Goal: Transaction & Acquisition: Purchase product/service

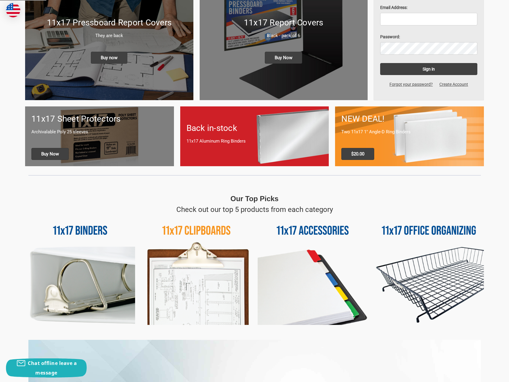
scroll to position [120, 0]
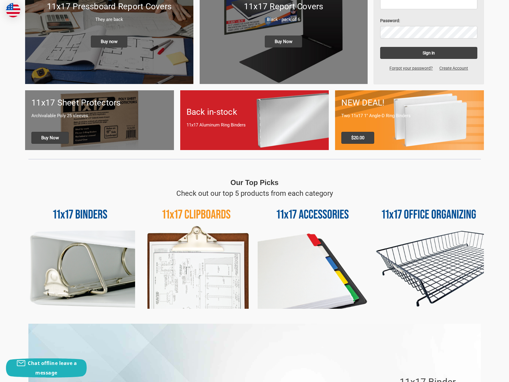
click at [313, 223] on img at bounding box center [313, 254] width 110 height 110
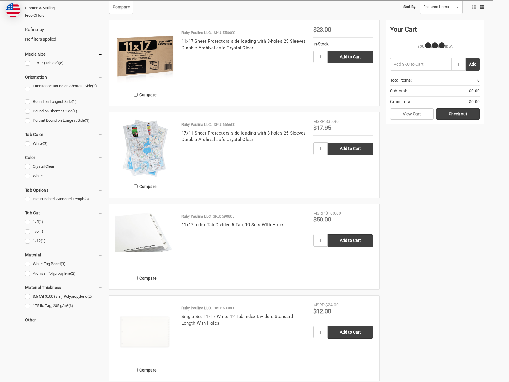
scroll to position [120, 0]
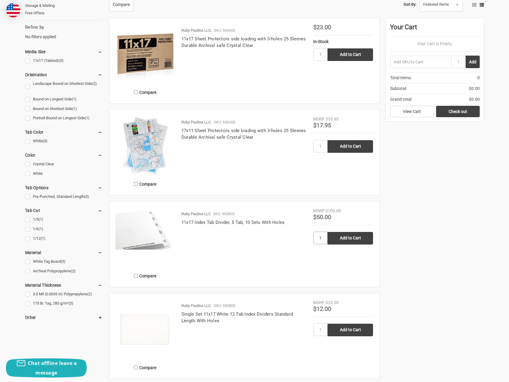
click at [320, 240] on input "1" at bounding box center [320, 238] width 14 height 13
type input "2"
click at [282, 252] on div "Ruby Paulina LLC SKU: 590805 11x17 Index Tab Divider, 5 Tab, 10 Sets With Holes" at bounding box center [244, 246] width 138 height 70
click at [343, 241] on input "Add to Cart" at bounding box center [350, 238] width 45 height 13
type input "Add to Cart"
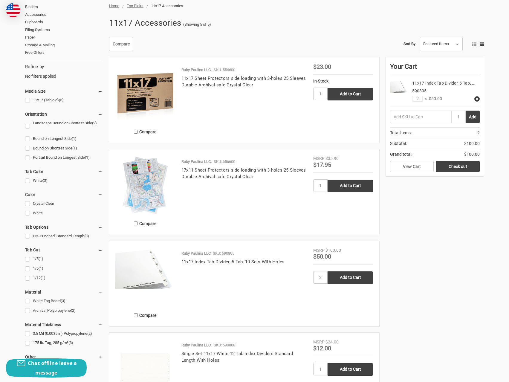
scroll to position [0, 0]
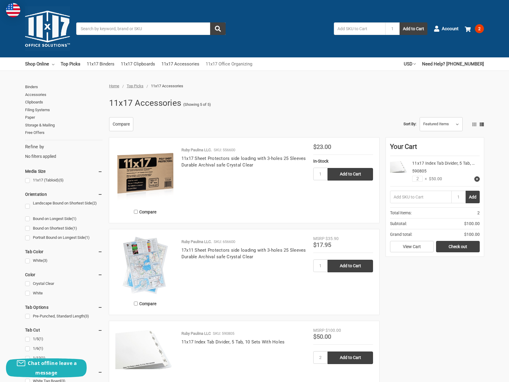
click at [225, 65] on link "11x17 Office Organizing" at bounding box center [229, 63] width 47 height 13
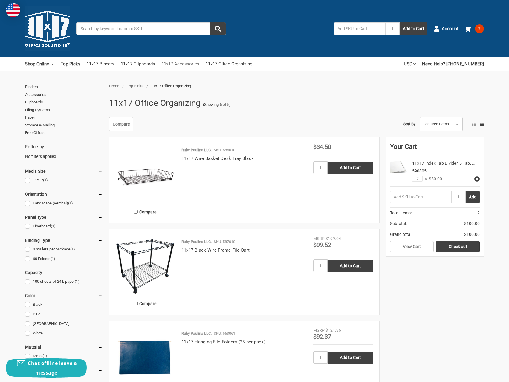
click at [174, 64] on link "11x17 Accessories" at bounding box center [180, 63] width 38 height 13
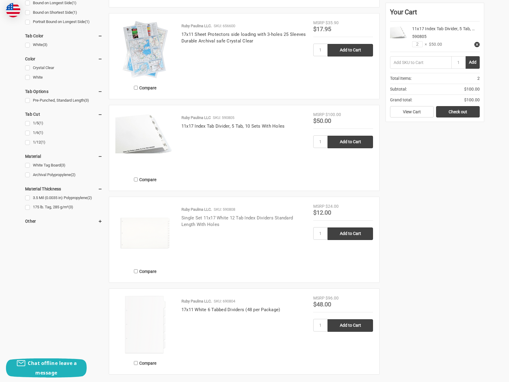
scroll to position [239, 0]
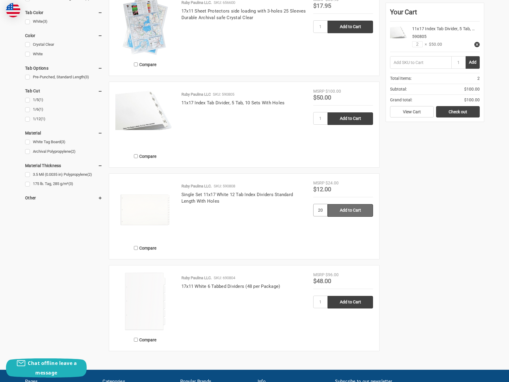
type input "20"
click at [346, 214] on input "Add to Cart" at bounding box center [350, 210] width 45 height 13
type input "Add to Cart"
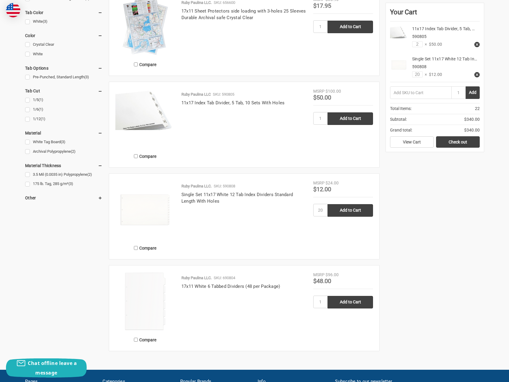
click at [479, 75] on icon at bounding box center [477, 75] width 4 height 4
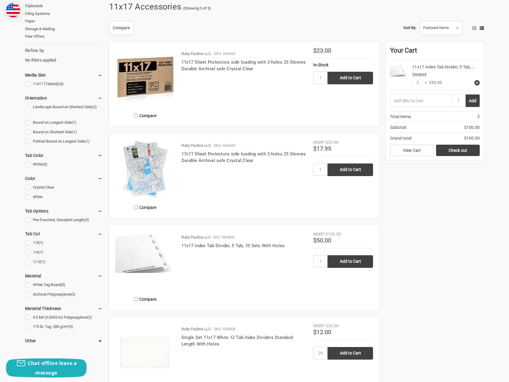
scroll to position [0, 0]
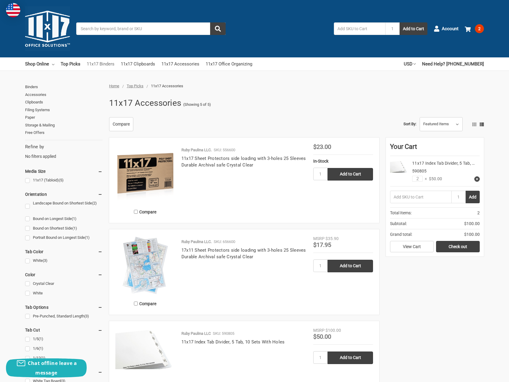
click at [101, 63] on link "11x17 Binders" at bounding box center [101, 63] width 28 height 13
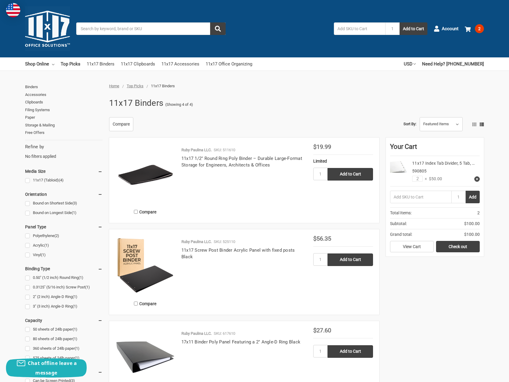
click at [146, 30] on input "Search" at bounding box center [150, 28] width 149 height 13
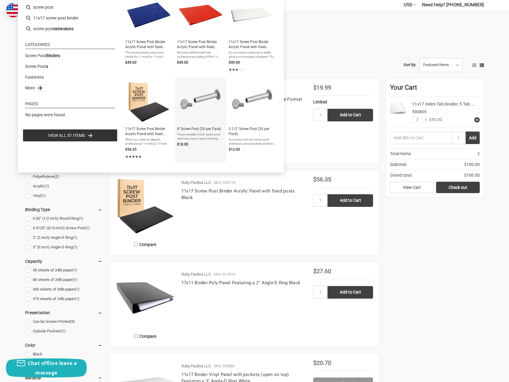
scroll to position [60, 0]
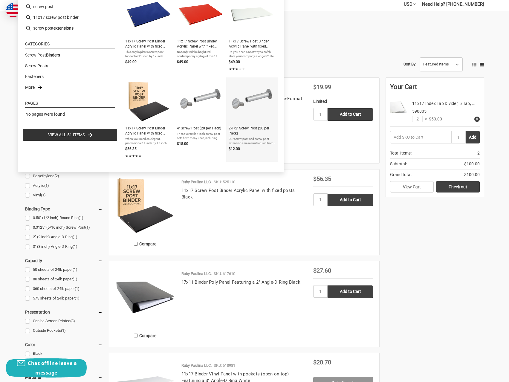
type input "screw post"
click at [246, 131] on span "2-1/2'' Screw Post (20 per Pack)" at bounding box center [252, 131] width 47 height 10
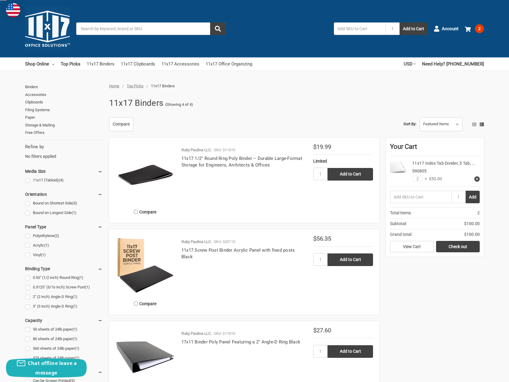
click at [100, 30] on input "Search" at bounding box center [150, 28] width 149 height 13
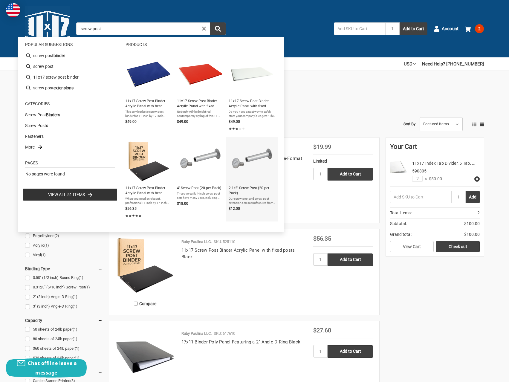
type input "screw post"
click at [247, 174] on img "2-1/2'' Screw Post (20 per Pack)" at bounding box center [251, 161] width 43 height 43
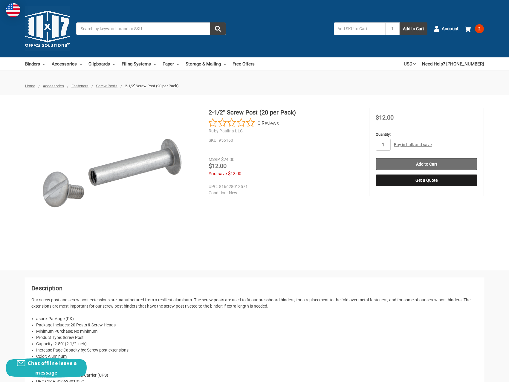
click at [414, 163] on input "Add to Cart" at bounding box center [427, 164] width 102 height 12
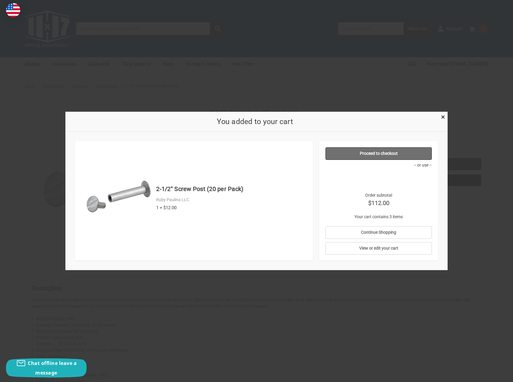
click at [382, 154] on link "Proceed to checkout" at bounding box center [379, 153] width 107 height 13
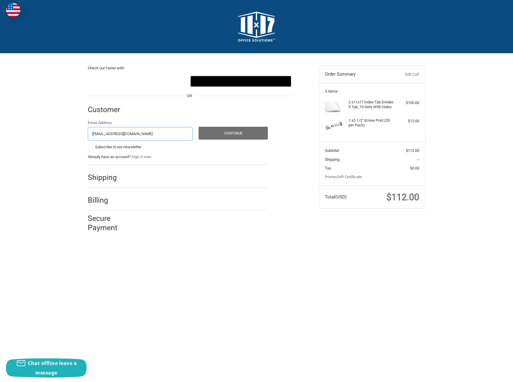
type input "[EMAIL_ADDRESS][DOMAIN_NAME]"
click at [230, 135] on button "Continue" at bounding box center [233, 133] width 69 height 13
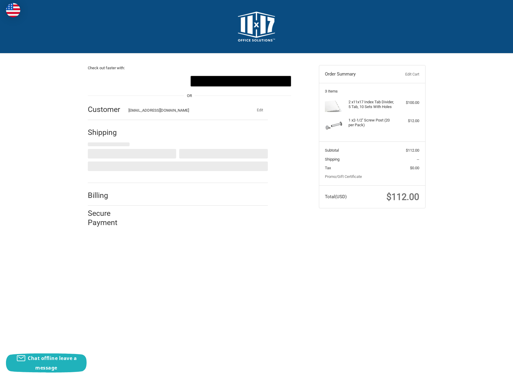
select select "US"
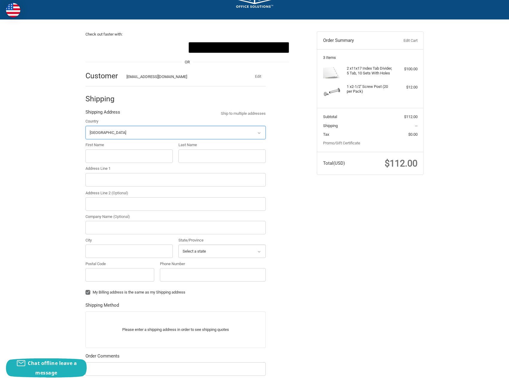
scroll to position [44, 0]
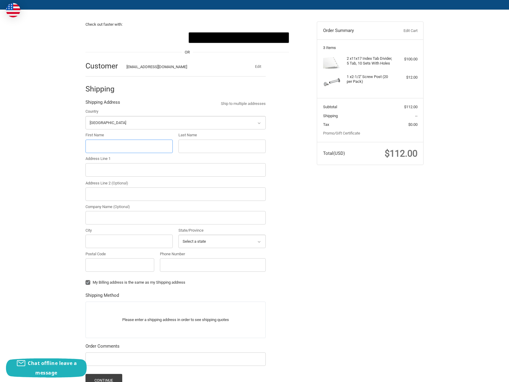
click at [120, 145] on input "First Name" at bounding box center [128, 146] width 87 height 13
type input "Jennifer"
type input "Stanberry"
click at [101, 171] on input "Address Line 1" at bounding box center [175, 169] width 180 height 13
click at [108, 169] on input "Address Line 1" at bounding box center [175, 169] width 180 height 13
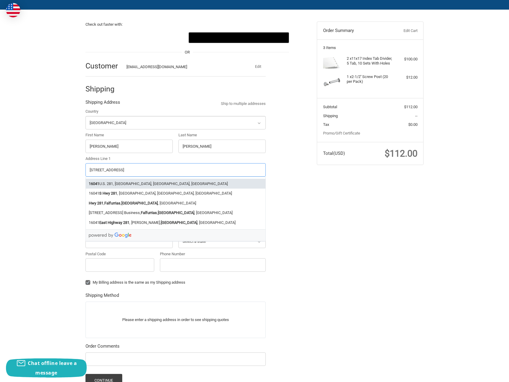
click at [129, 183] on li "16041 U.S. 281, Premont, TX, USA" at bounding box center [176, 184] width 180 height 10
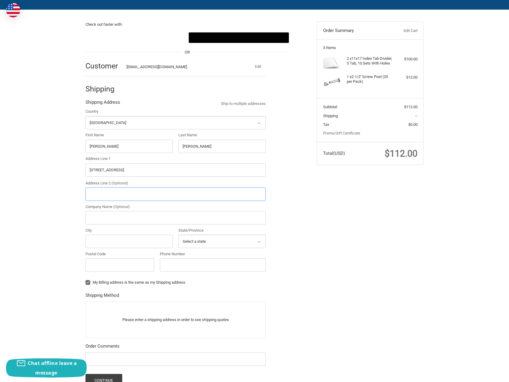
type input "16041 U.S. 281"
type input "Premont"
type input "78375"
select select "TX"
click at [183, 263] on input "Phone Number" at bounding box center [213, 264] width 106 height 13
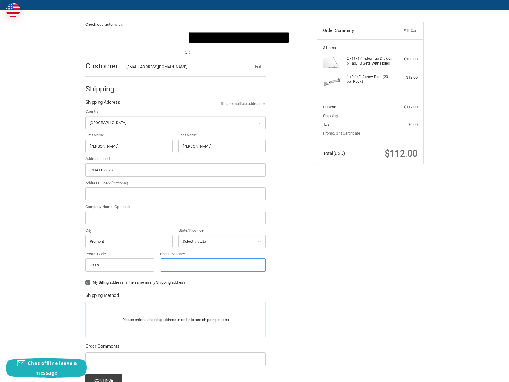
type input "678-221-1645"
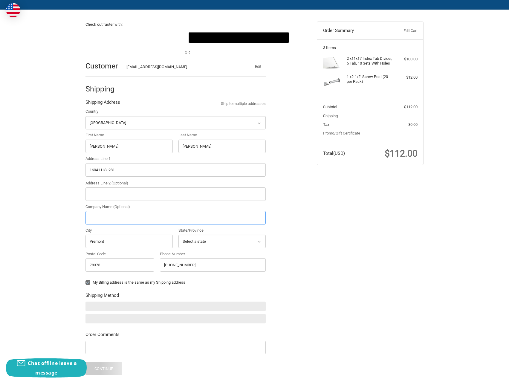
click at [97, 215] on input "Company Name (Optional)" at bounding box center [175, 217] width 180 height 13
type input "Spartan Infrastructure"
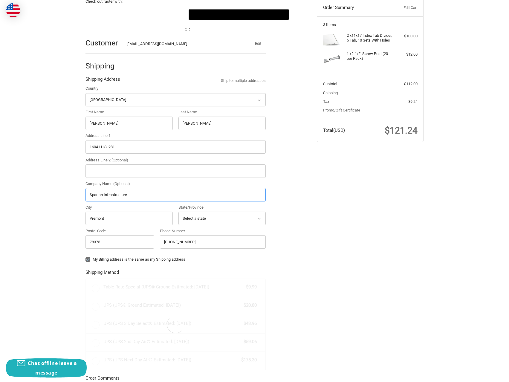
scroll to position [131, 0]
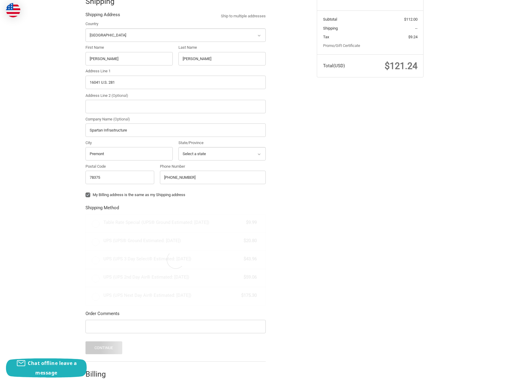
radio input "true"
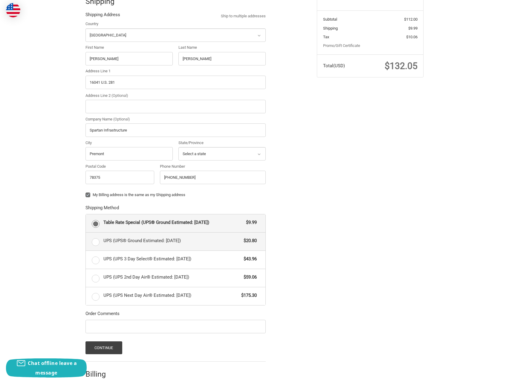
click at [97, 242] on label "UPS (UPS® Ground Estimated: Mon, Sep 15) $20.80" at bounding box center [176, 242] width 180 height 18
click at [86, 233] on input "UPS (UPS® Ground Estimated: Mon, Sep 15) $20.80" at bounding box center [86, 233] width 0 height 0
radio input "true"
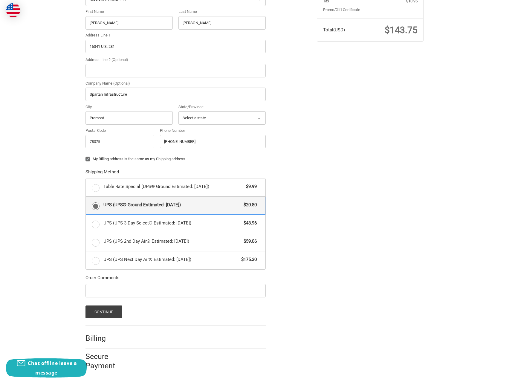
scroll to position [168, 0]
click at [96, 312] on button "Continue" at bounding box center [103, 311] width 37 height 13
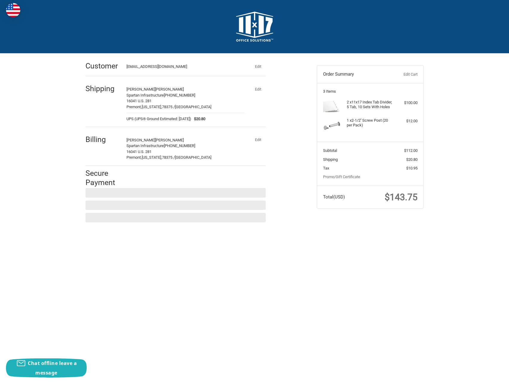
scroll to position [0, 0]
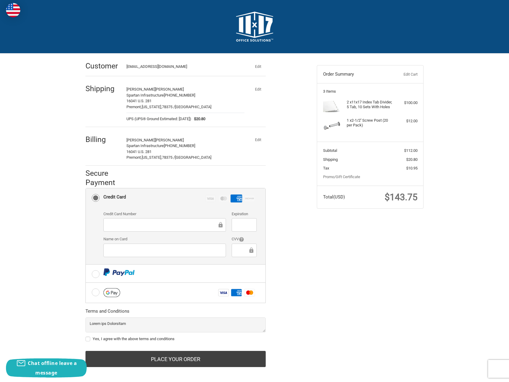
click at [129, 255] on div at bounding box center [164, 250] width 123 height 13
click at [45, 240] on div "Check out faster with: @import url(//fonts.googleapis.com/css?family=Google+San…" at bounding box center [254, 217] width 509 height 327
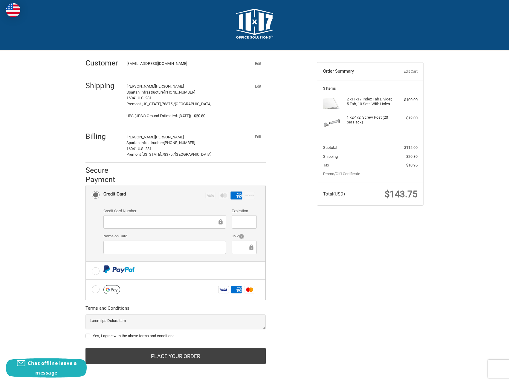
scroll to position [4, 0]
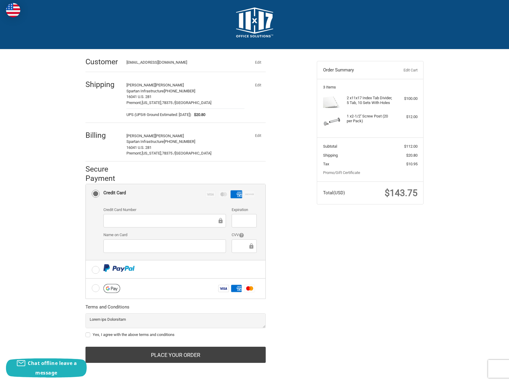
click at [87, 334] on label "Yes, I agree with the above terms and conditions" at bounding box center [175, 334] width 180 height 5
click at [86, 332] on input "Yes, I agree with the above terms and conditions" at bounding box center [85, 332] width 0 height 0
checkbox input "true"
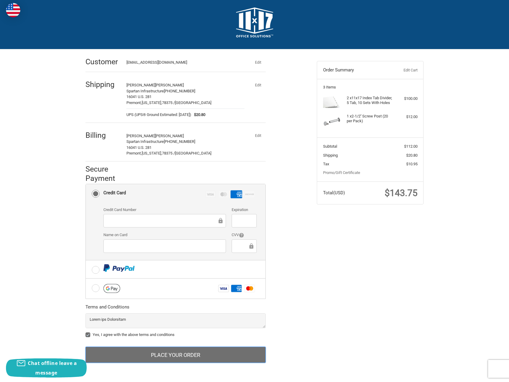
click at [195, 356] on button "Place Your Order" at bounding box center [175, 355] width 180 height 16
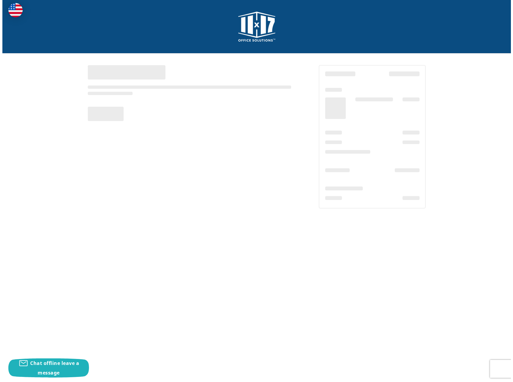
scroll to position [0, 0]
